Goal: Information Seeking & Learning: Learn about a topic

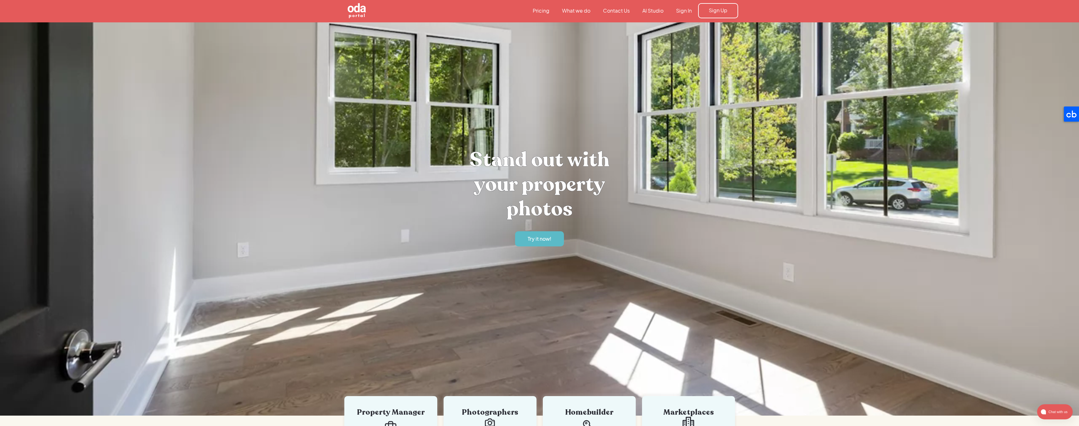
scroll to position [3, 0]
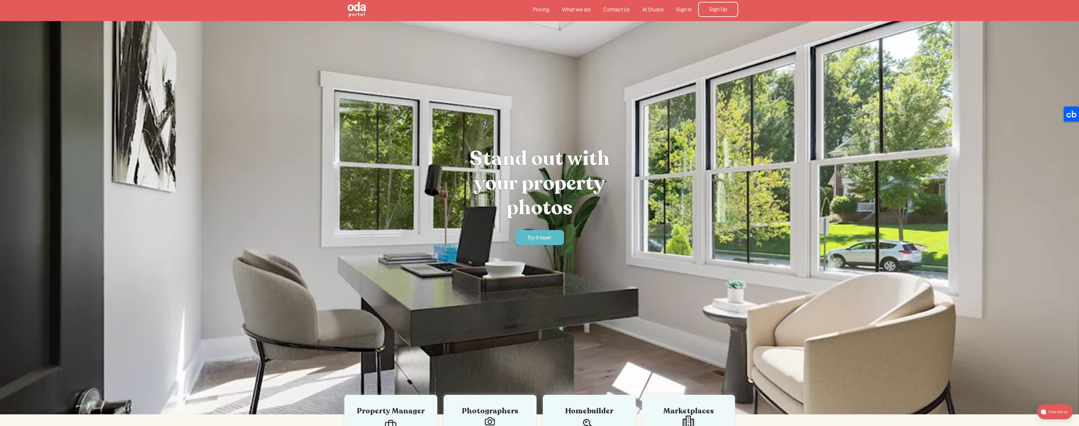
drag, startPoint x: 209, startPoint y: 129, endPoint x: 219, endPoint y: 129, distance: 10.1
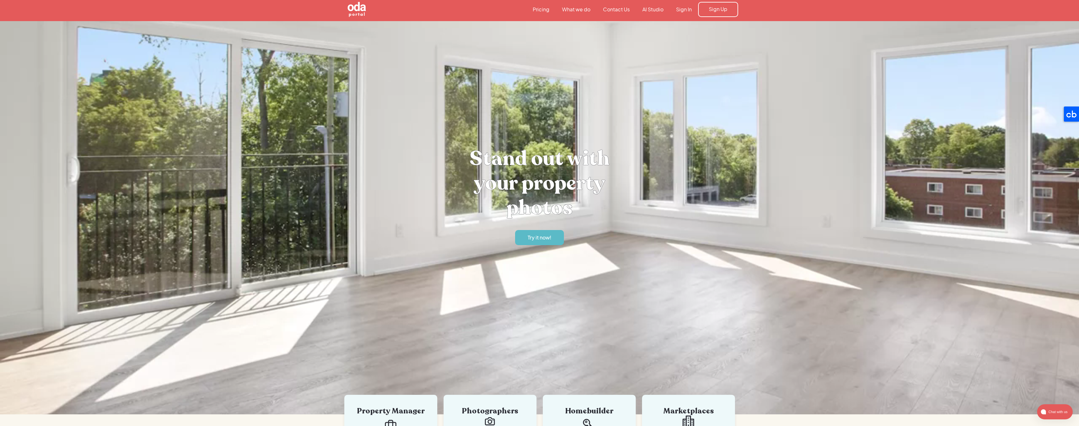
click at [540, 7] on link "Pricing" at bounding box center [540, 9] width 29 height 7
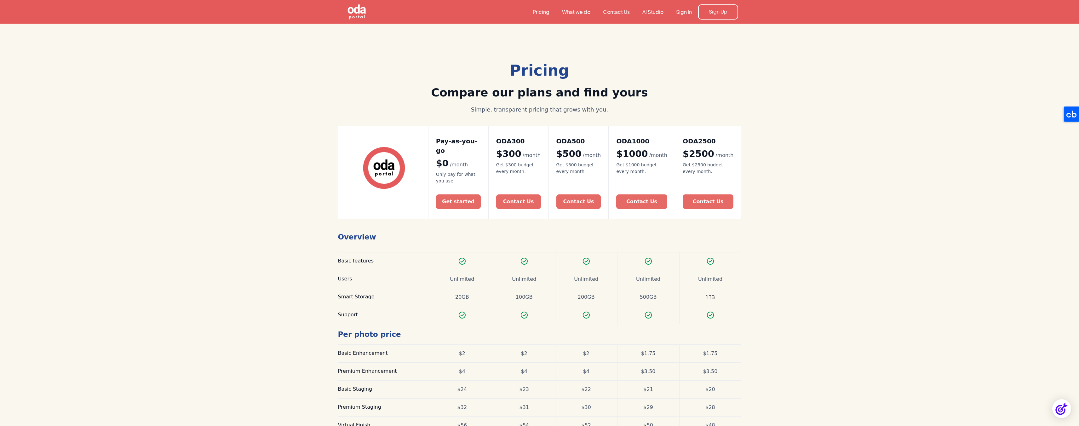
click at [568, 12] on link "What we do" at bounding box center [576, 12] width 41 height 7
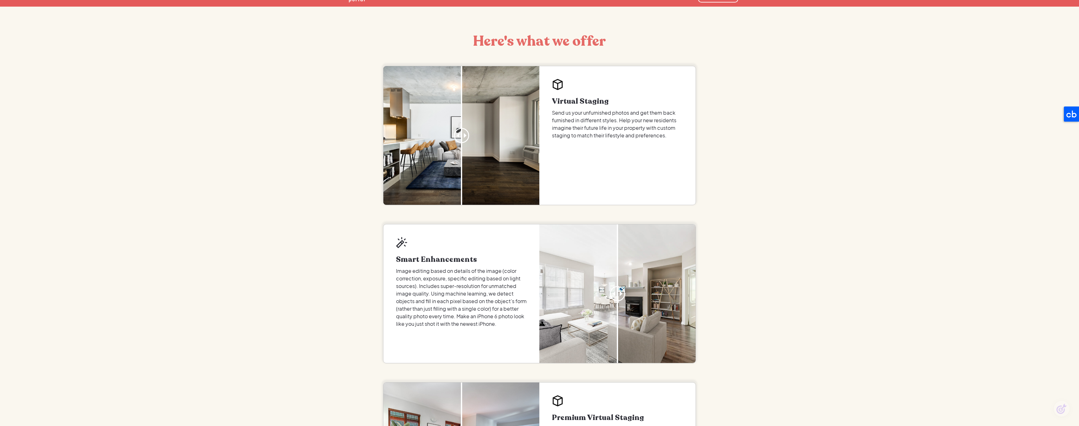
scroll to position [23, 0]
